Goal: Task Accomplishment & Management: Manage account settings

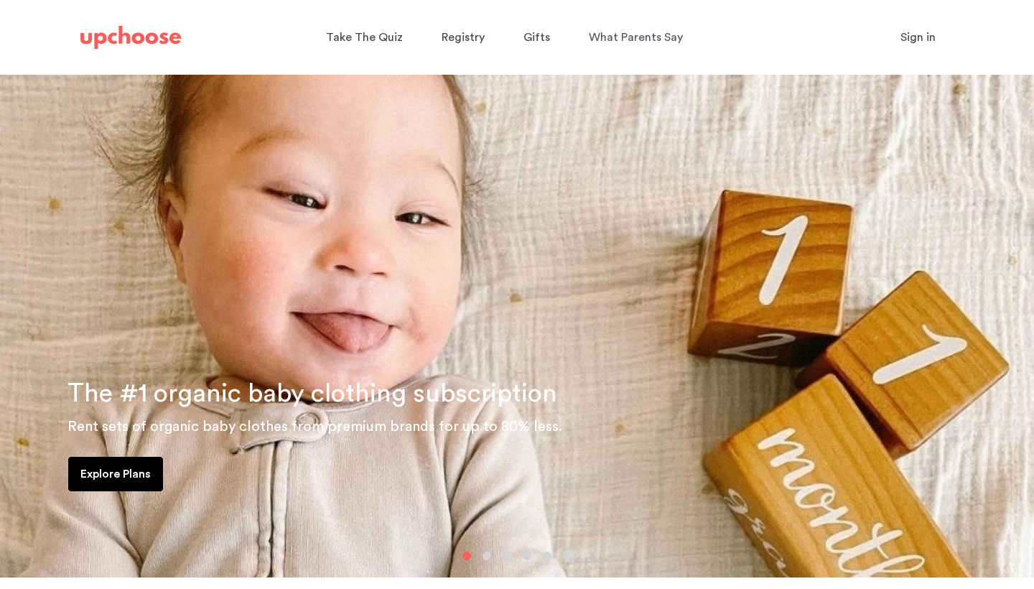
click at [806, 42] on span "Sign in" at bounding box center [917, 37] width 35 height 11
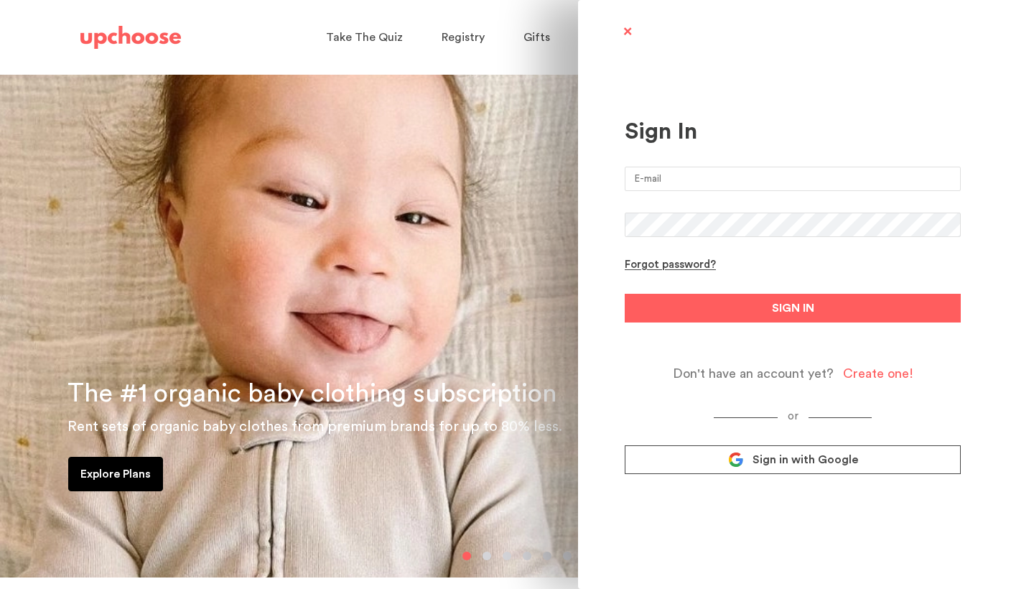
type input "[EMAIL_ADDRESS][DOMAIN_NAME]"
click at [792, 308] on button "SIGN IN" at bounding box center [792, 308] width 336 height 29
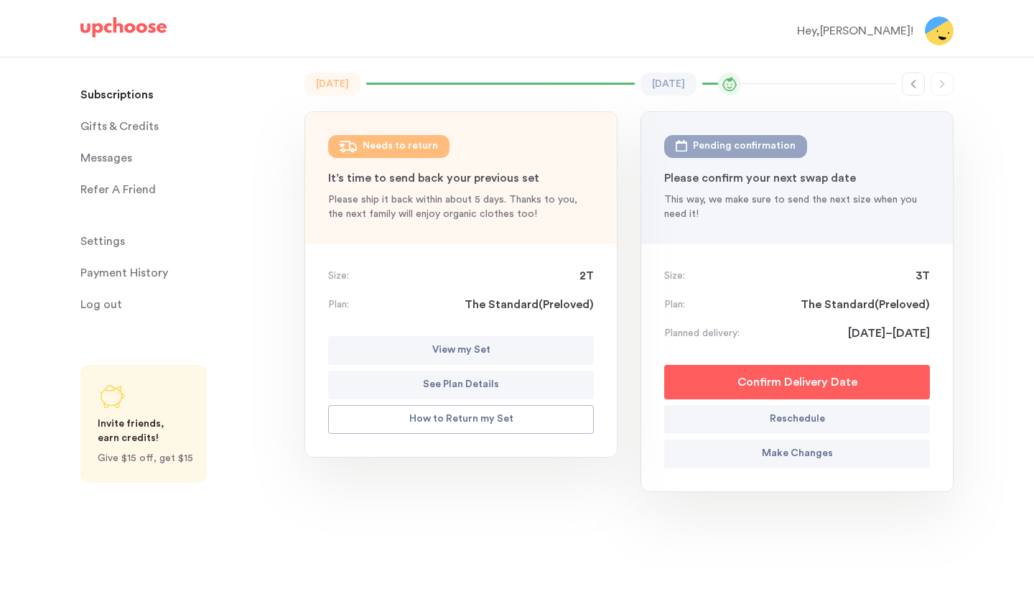
scroll to position [113, 0]
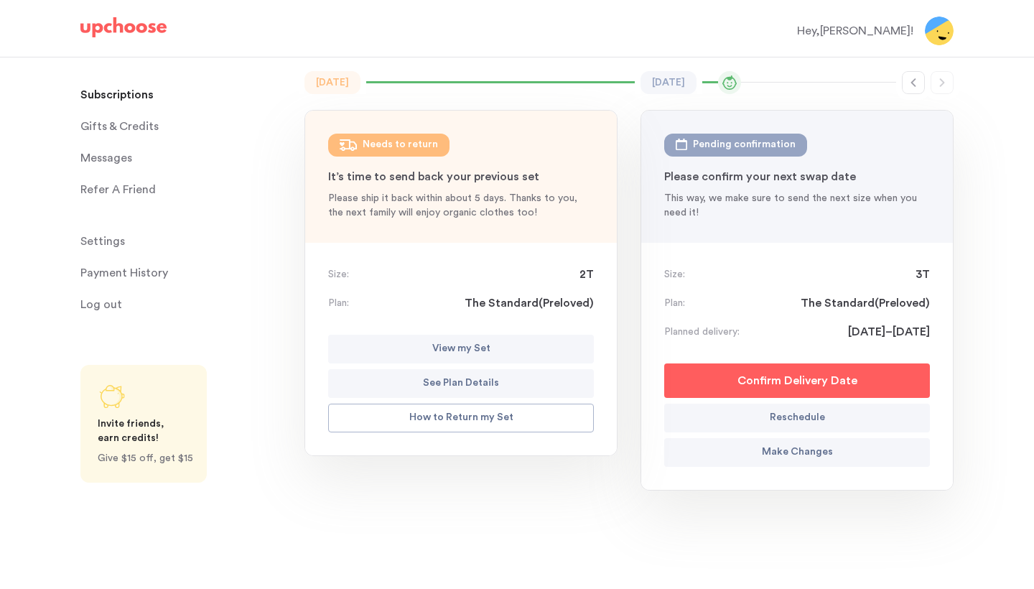
click at [541, 347] on button "View my Set" at bounding box center [461, 348] width 266 height 29
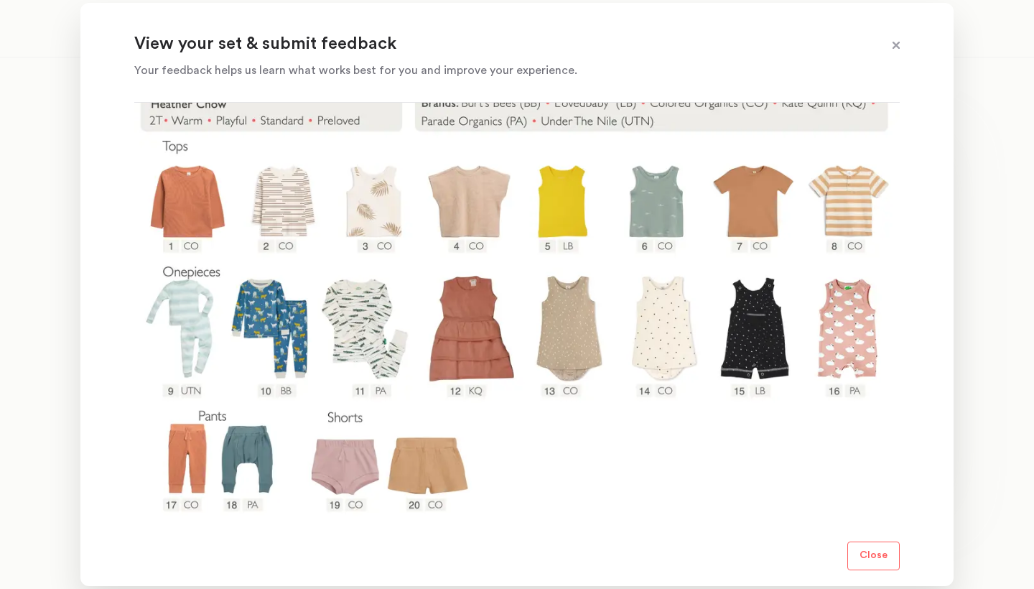
scroll to position [226, 0]
click at [607, 473] on img at bounding box center [516, 303] width 765 height 437
click at [693, 467] on img at bounding box center [516, 303] width 765 height 437
click at [691, 492] on img at bounding box center [516, 303] width 765 height 437
click at [563, 467] on img at bounding box center [516, 303] width 765 height 437
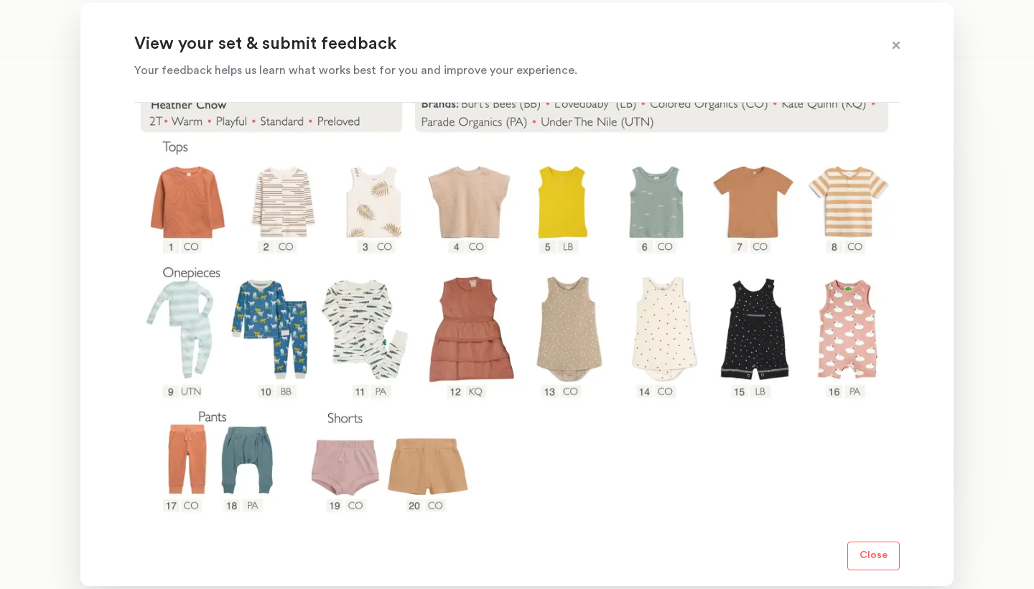
click at [653, 498] on img at bounding box center [516, 303] width 765 height 437
click at [983, 254] on div at bounding box center [517, 294] width 1034 height 589
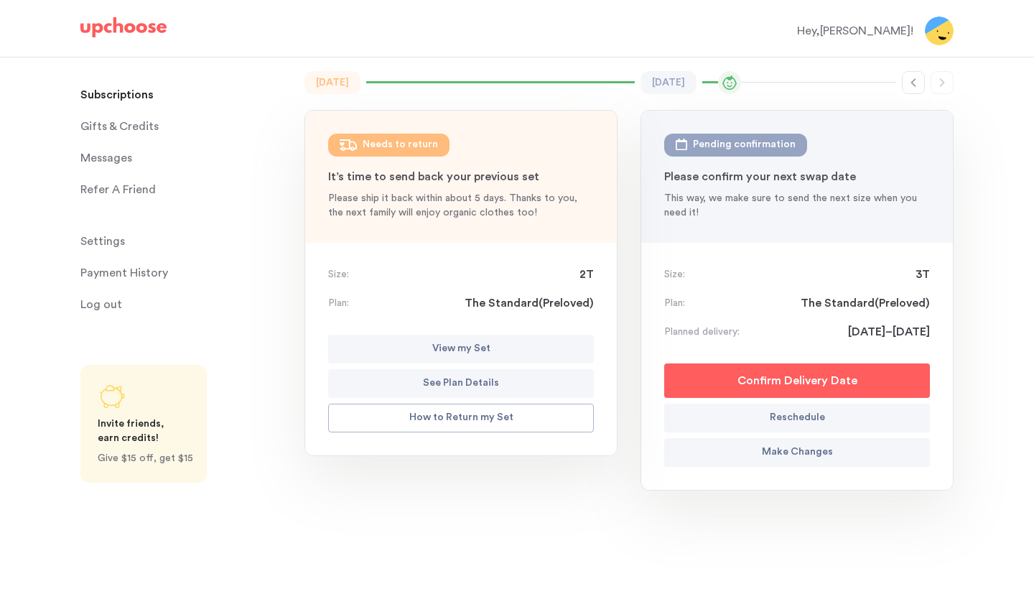
click at [360, 516] on div "April 2024 Apr 2024 Needs to return : 2T How to return my set? It’s time to sen…" at bounding box center [460, 309] width 313 height 477
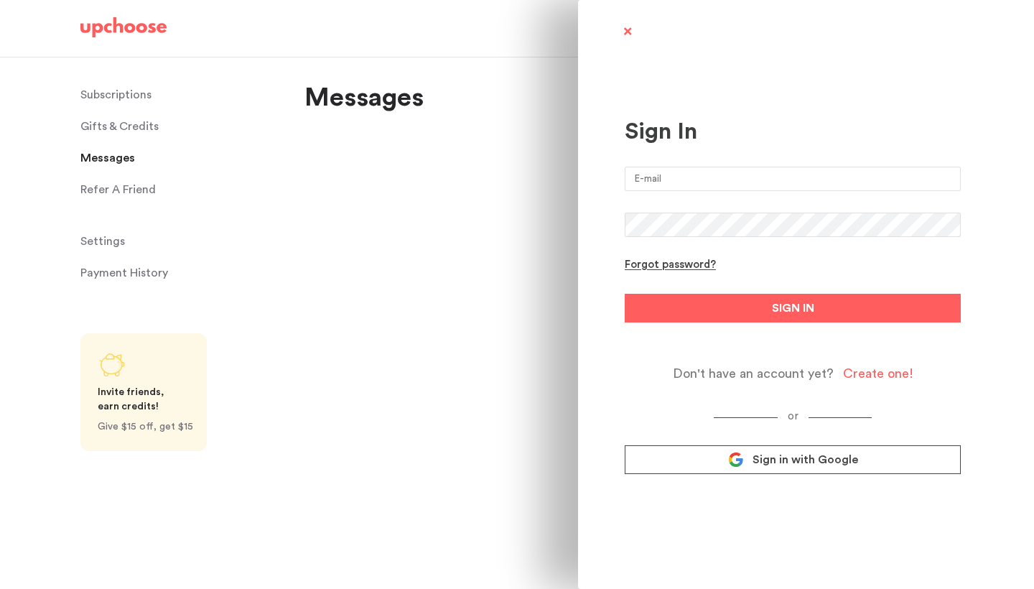
type input "[EMAIL_ADDRESS][DOMAIN_NAME]"
click at [665, 322] on form "heatherchow@yahoo.com Forgot password? SIGN IN Don't have an account yet? Creat…" at bounding box center [792, 274] width 336 height 215
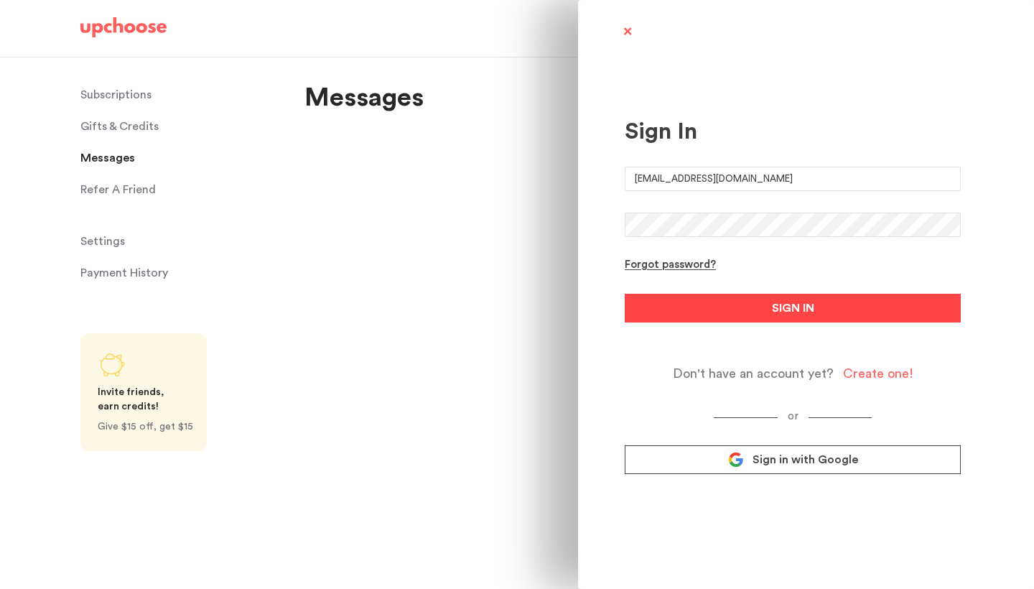
click at [715, 306] on button "SIGN IN" at bounding box center [792, 308] width 336 height 29
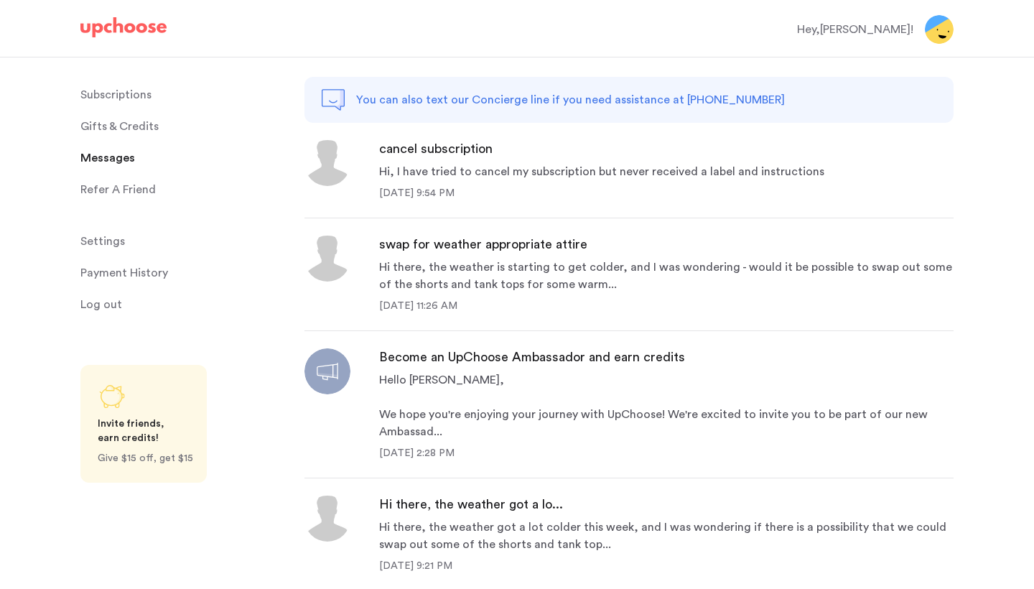
scroll to position [83, 0]
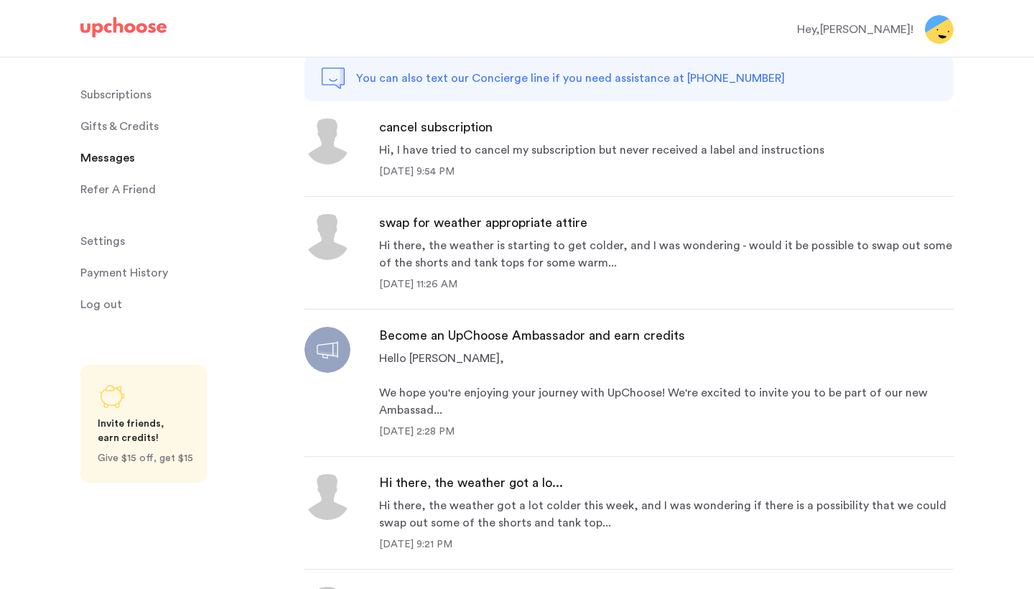
click at [589, 267] on div "Hi there, the weather is starting to get colder, and I was wondering - would it…" at bounding box center [666, 254] width 574 height 34
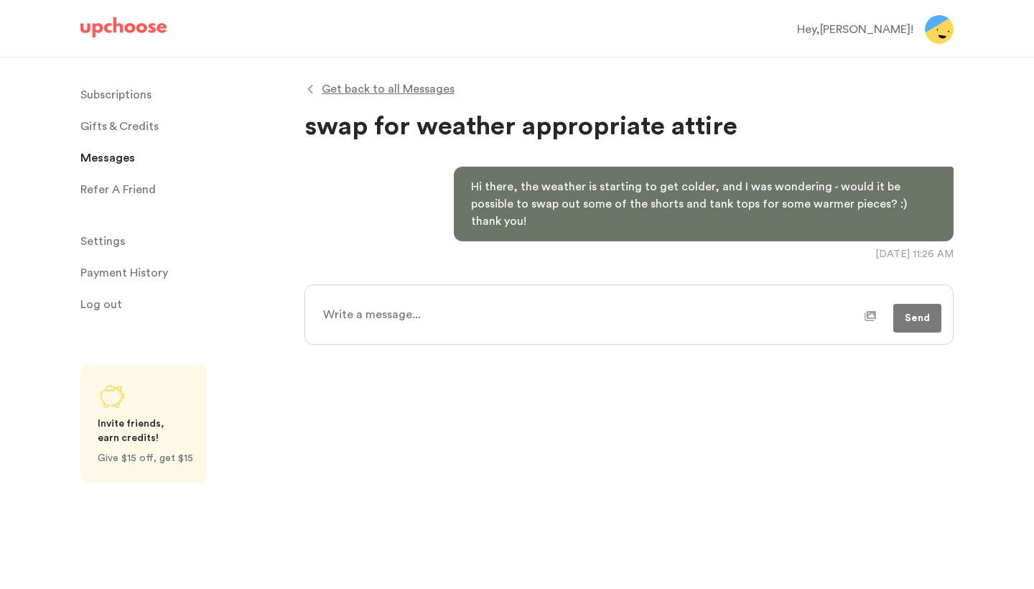
scroll to position [0, 0]
